Goal: Task Accomplishment & Management: Manage account settings

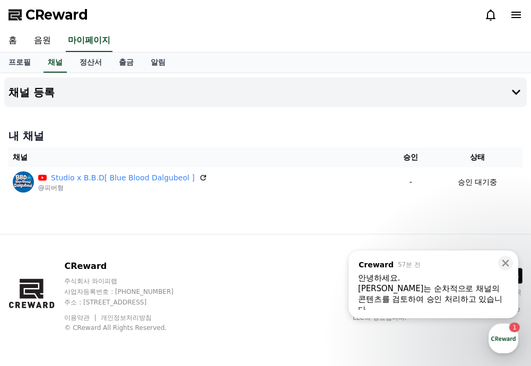
click at [398, 287] on div "[PERSON_NAME]는 순차적으로 채널의 콘텐츠를 검토하여 승인 처리하고 있습니다." at bounding box center [433, 299] width 151 height 32
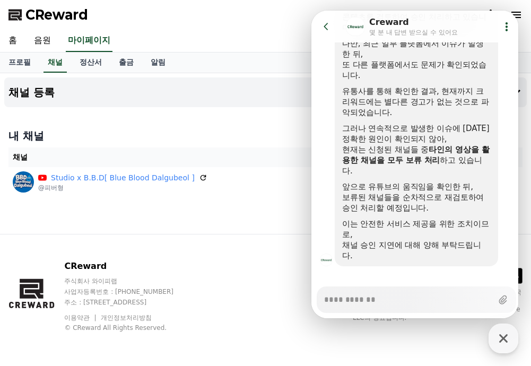
scroll to position [539, 0]
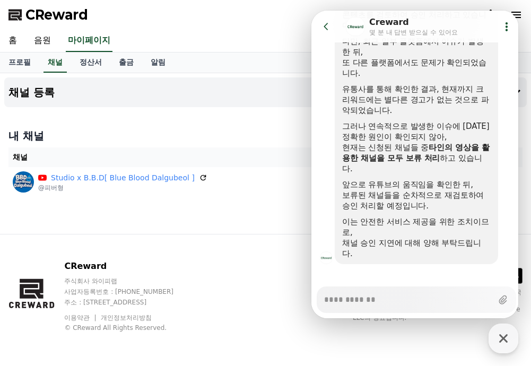
type textarea "*"
click at [294, 208] on div "채널 등록 내 채널 채널 승인 상태 Studio x B.B.D[ Blue Blood Dalgubeol ] @피버형 - 승인 대기중" at bounding box center [265, 153] width 531 height 161
click at [327, 25] on icon at bounding box center [326, 26] width 11 height 11
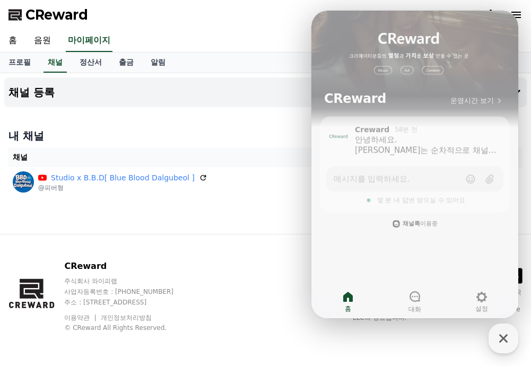
click at [272, 151] on th "채널" at bounding box center [198, 157] width 380 height 20
